Goal: Information Seeking & Learning: Learn about a topic

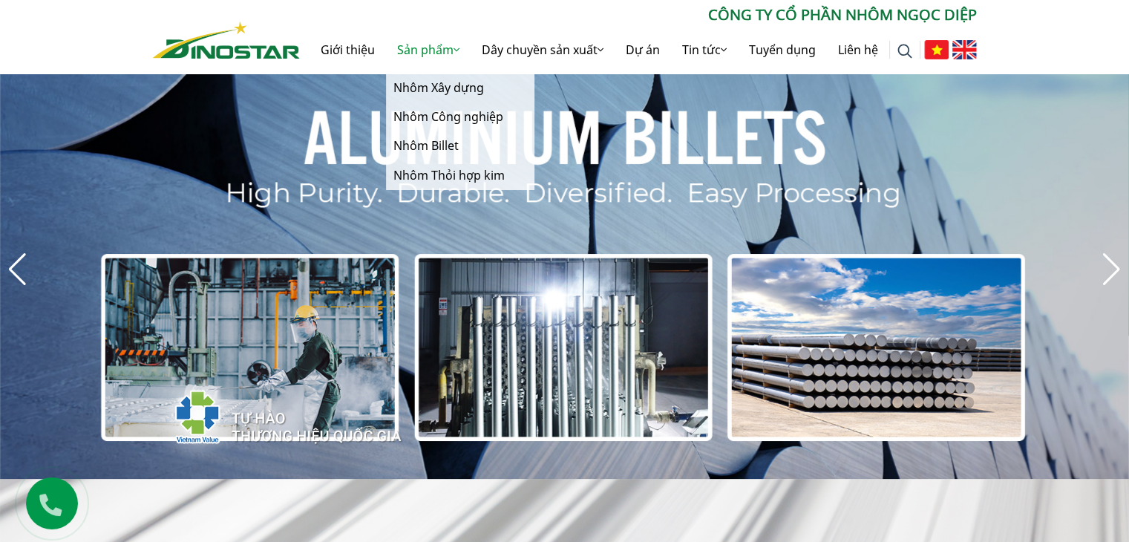
click at [442, 48] on link "Sản phẩm" at bounding box center [428, 49] width 85 height 47
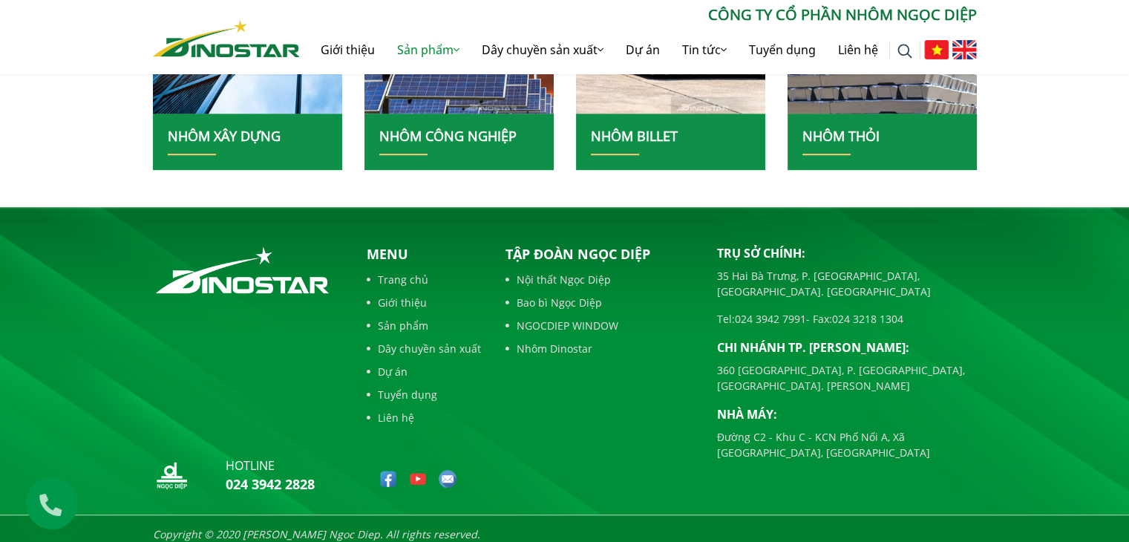
scroll to position [548, 0]
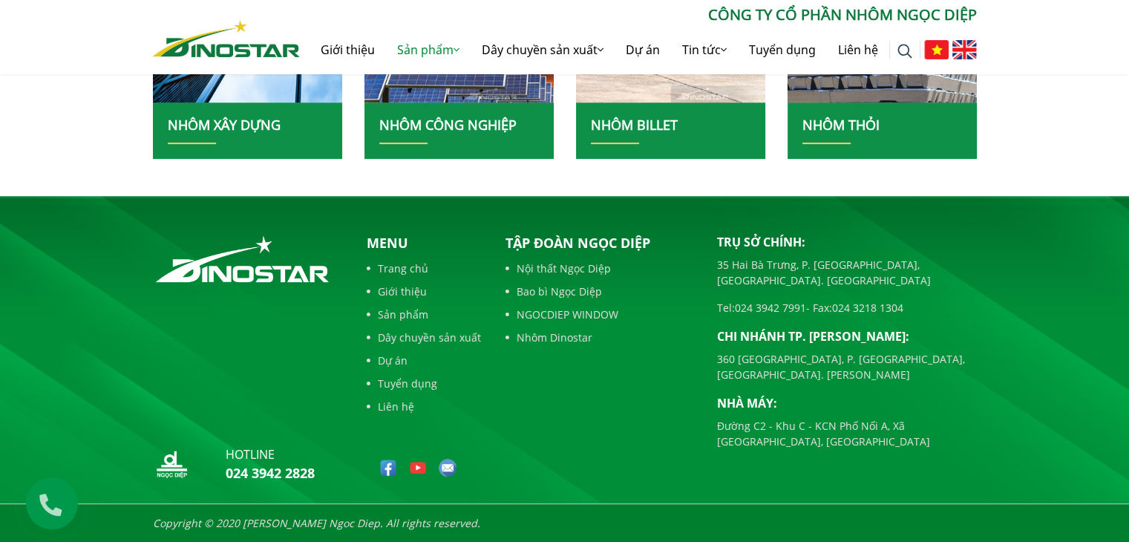
click at [389, 402] on link "Liên hệ" at bounding box center [424, 407] width 114 height 16
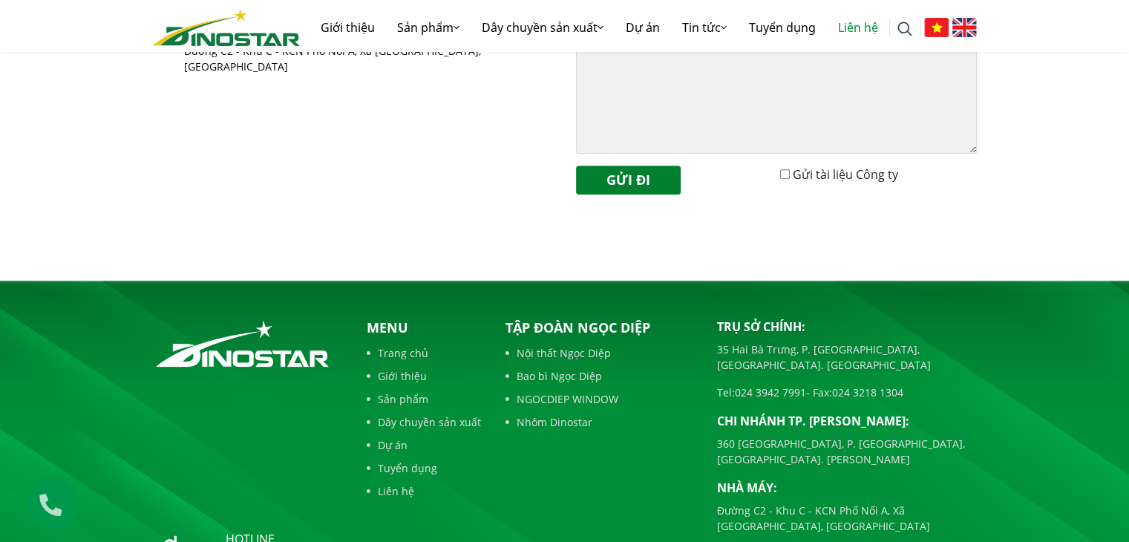
scroll to position [684, 0]
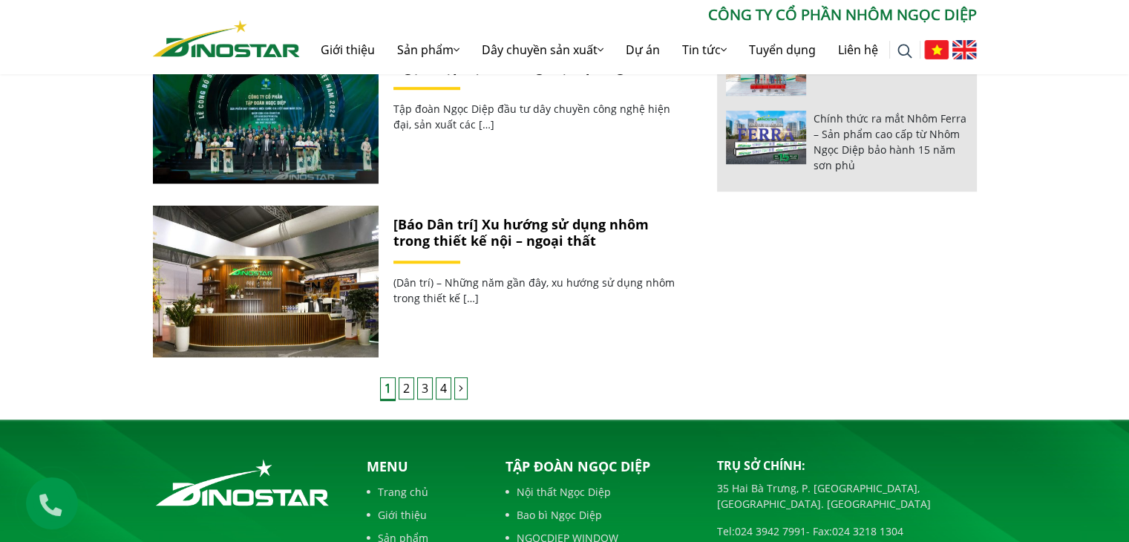
scroll to position [796, 0]
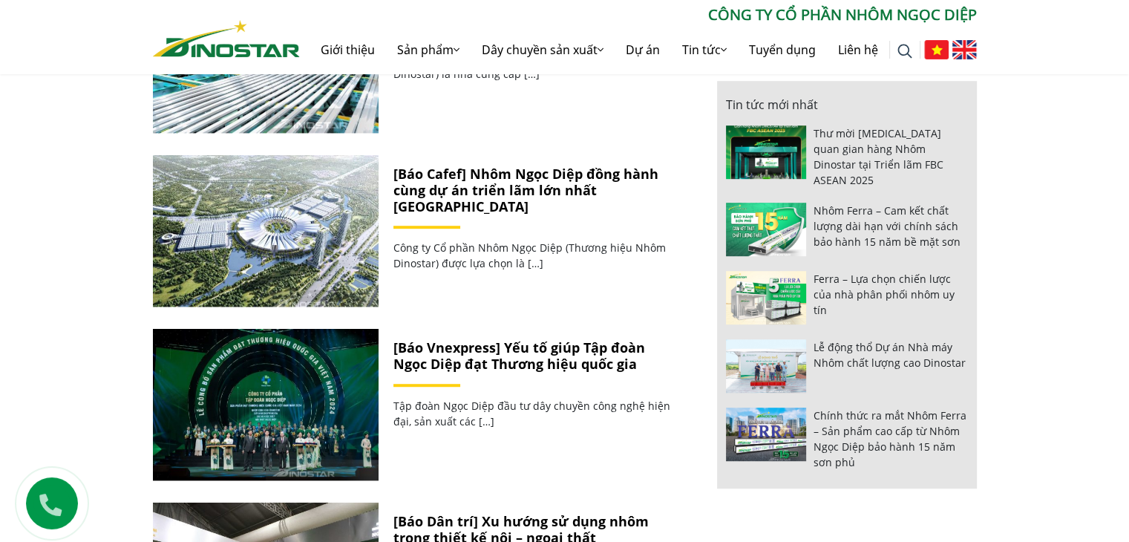
click at [564, 365] on link "[Báo Vnexpress] Yếu tố giúp Tập đoàn Ngọc Diệp đạt Thương hiệu quốc gia" at bounding box center [519, 355] width 252 height 34
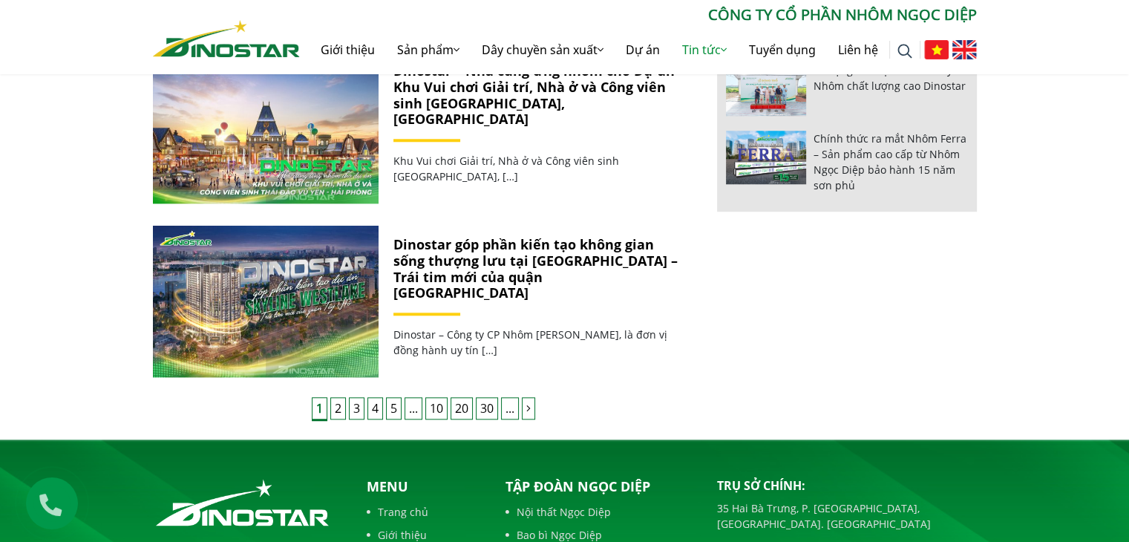
scroll to position [1299, 0]
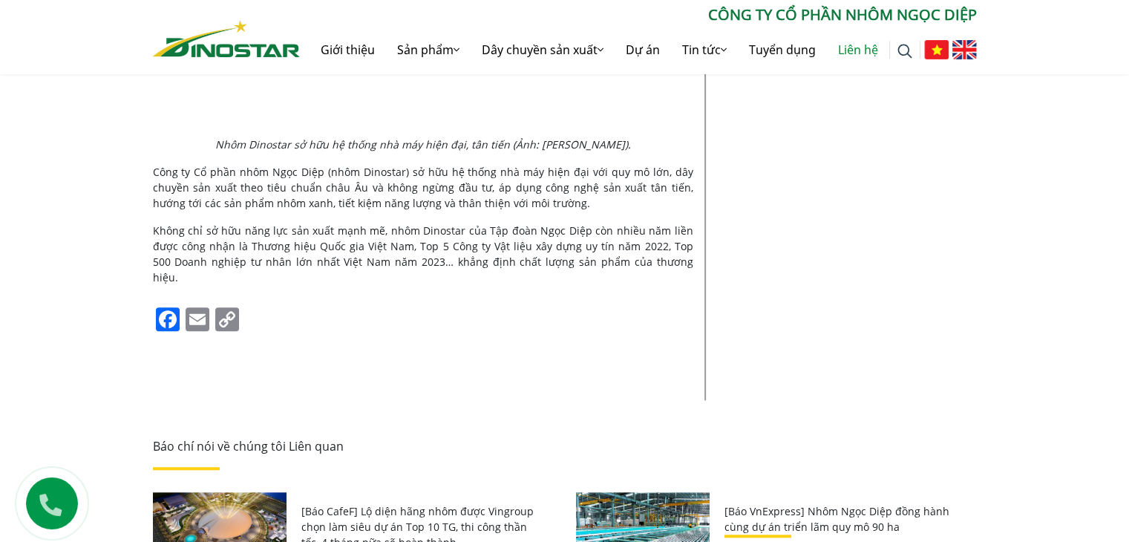
scroll to position [1336, 0]
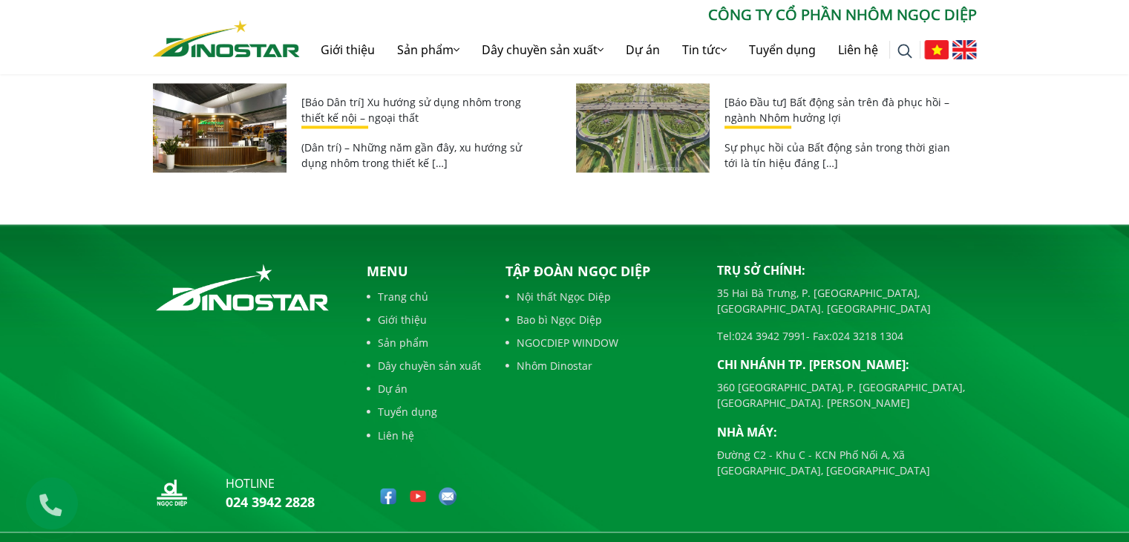
scroll to position [2403, 0]
